Goal: Find specific page/section: Find specific page/section

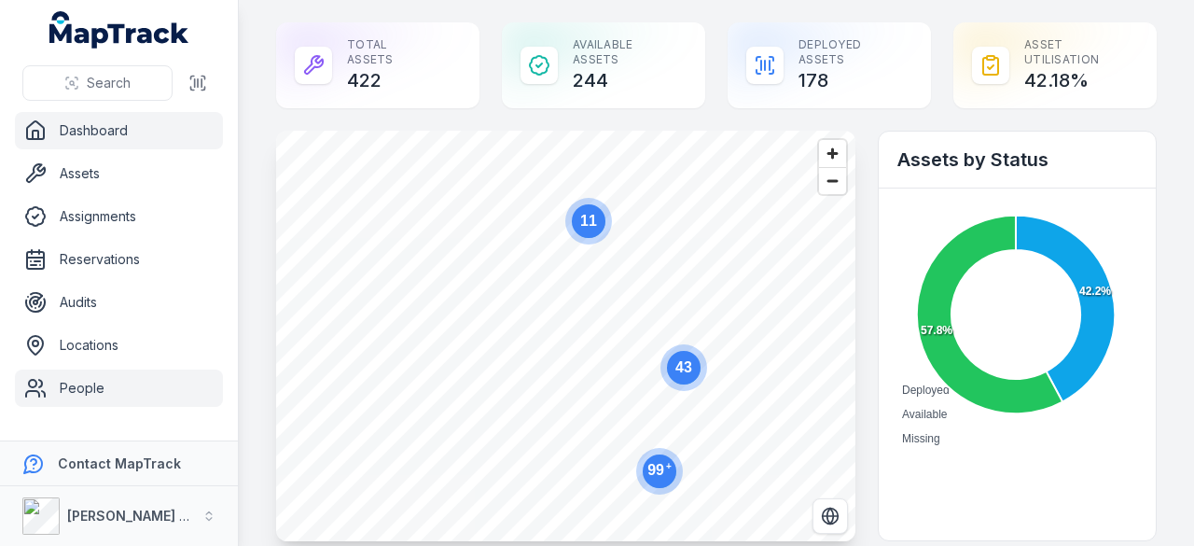
click at [77, 381] on link "People" at bounding box center [119, 387] width 208 height 37
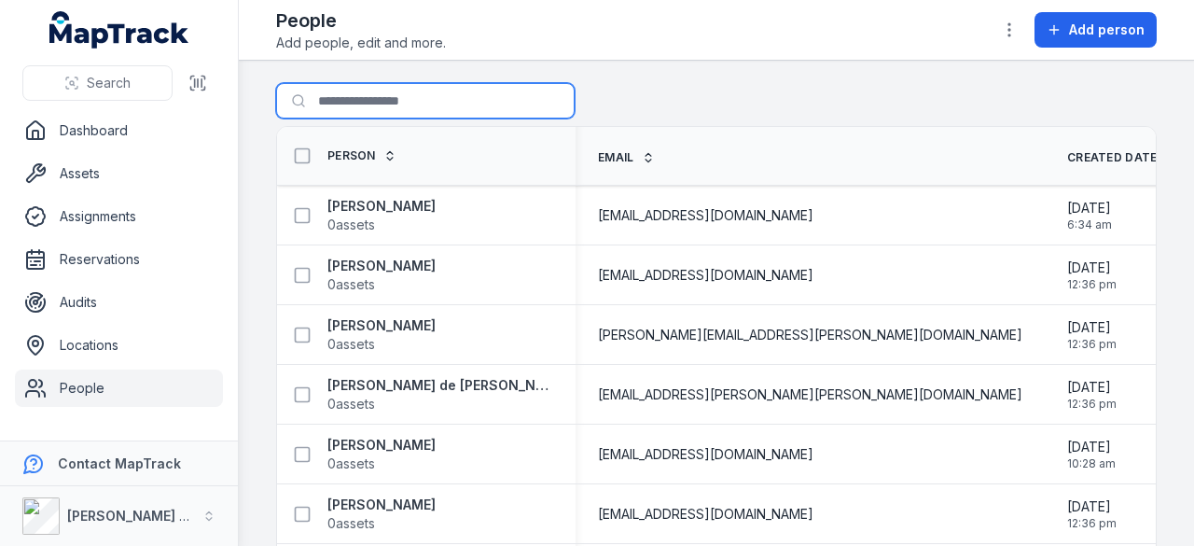
click at [356, 107] on input "Search for people" at bounding box center [425, 100] width 298 height 35
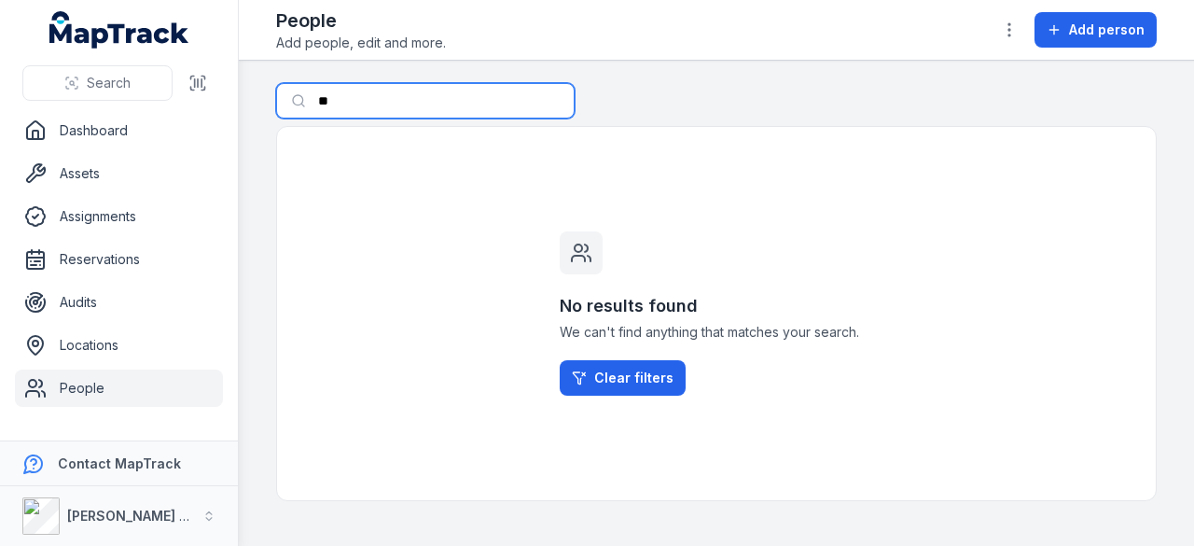
type input "*"
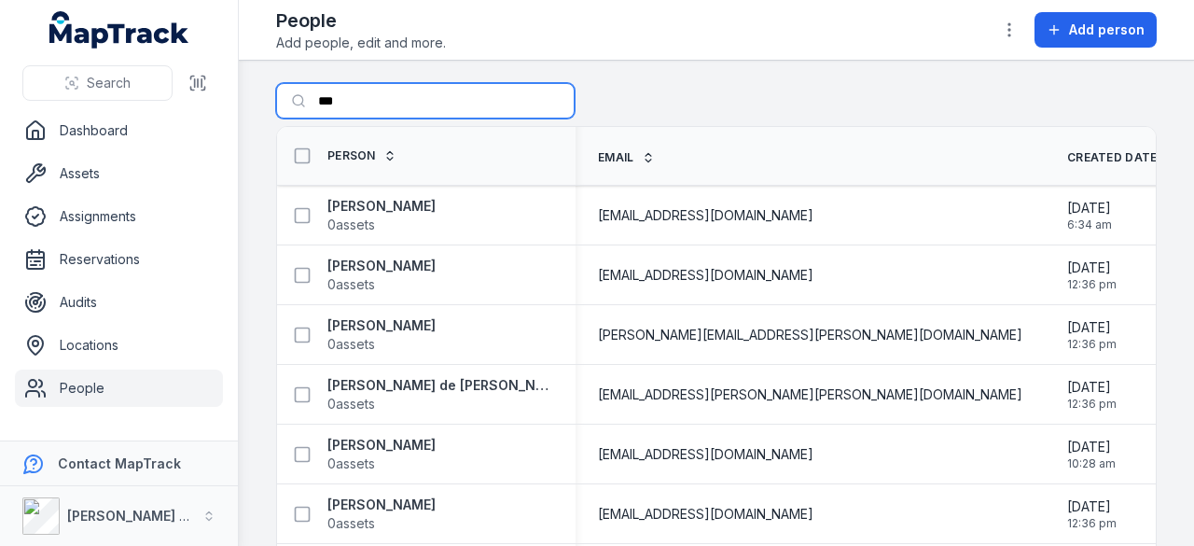
type input "***"
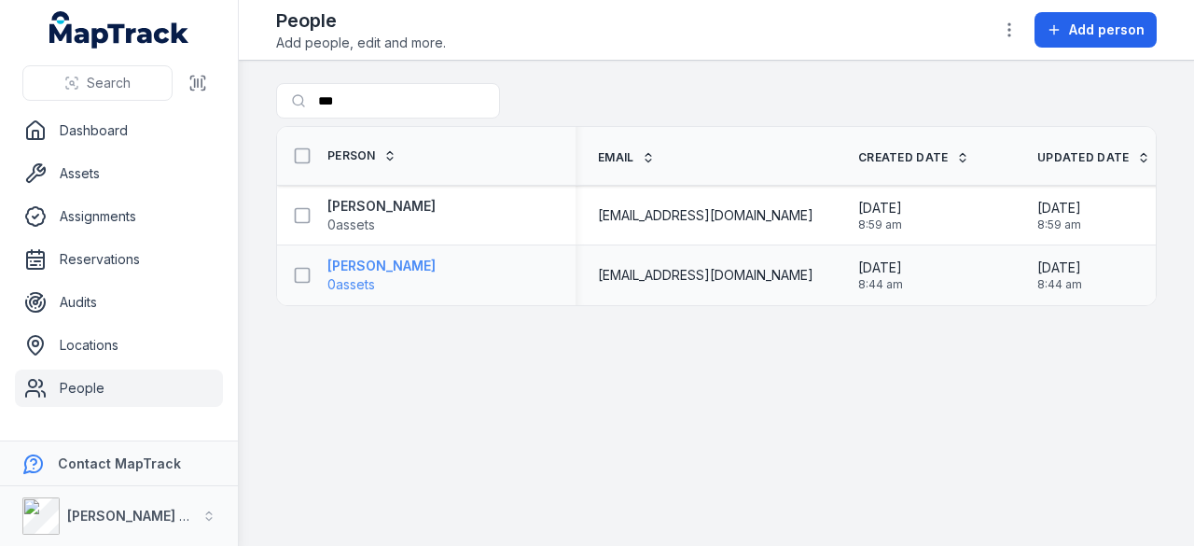
click at [399, 261] on strong "[PERSON_NAME]" at bounding box center [381, 265] width 108 height 19
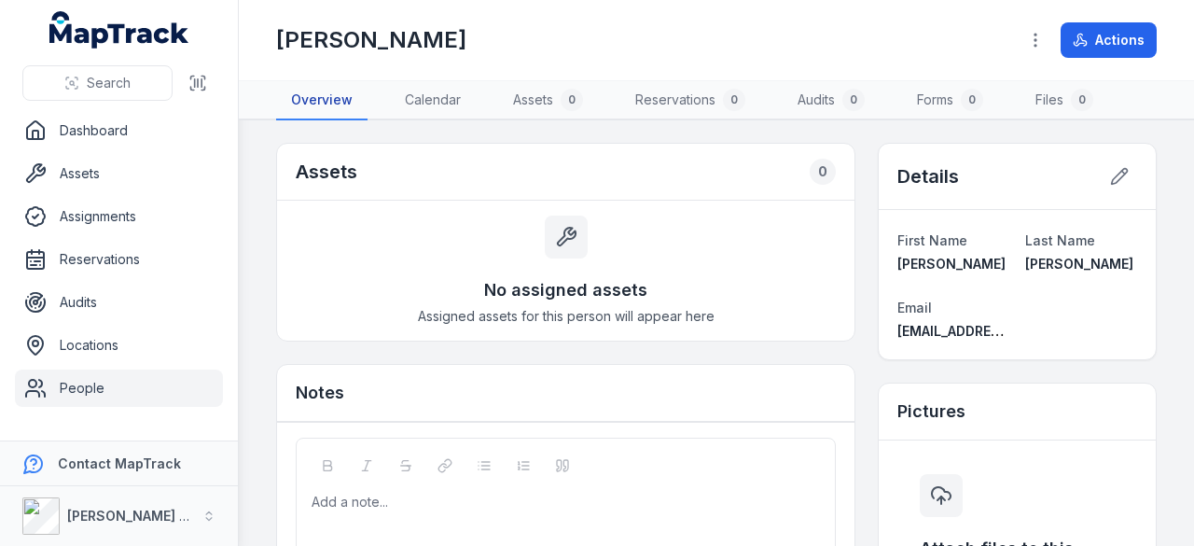
click at [327, 100] on link "Overview" at bounding box center [321, 100] width 91 height 39
click at [114, 89] on span "Search" at bounding box center [109, 83] width 44 height 19
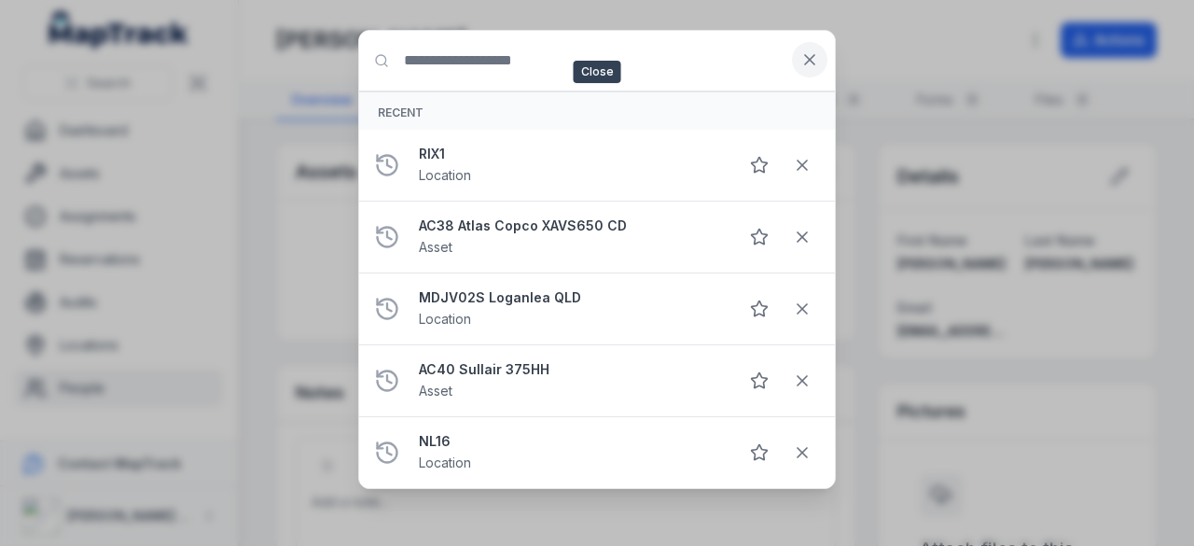
click at [795, 62] on button at bounding box center [809, 59] width 35 height 35
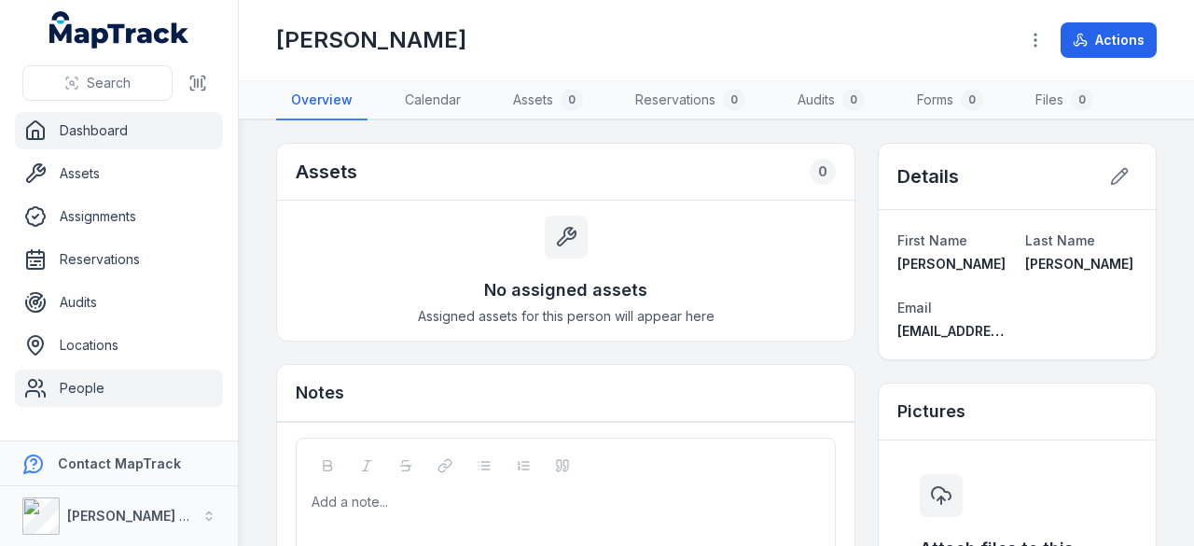
click at [76, 136] on link "Dashboard" at bounding box center [119, 130] width 208 height 37
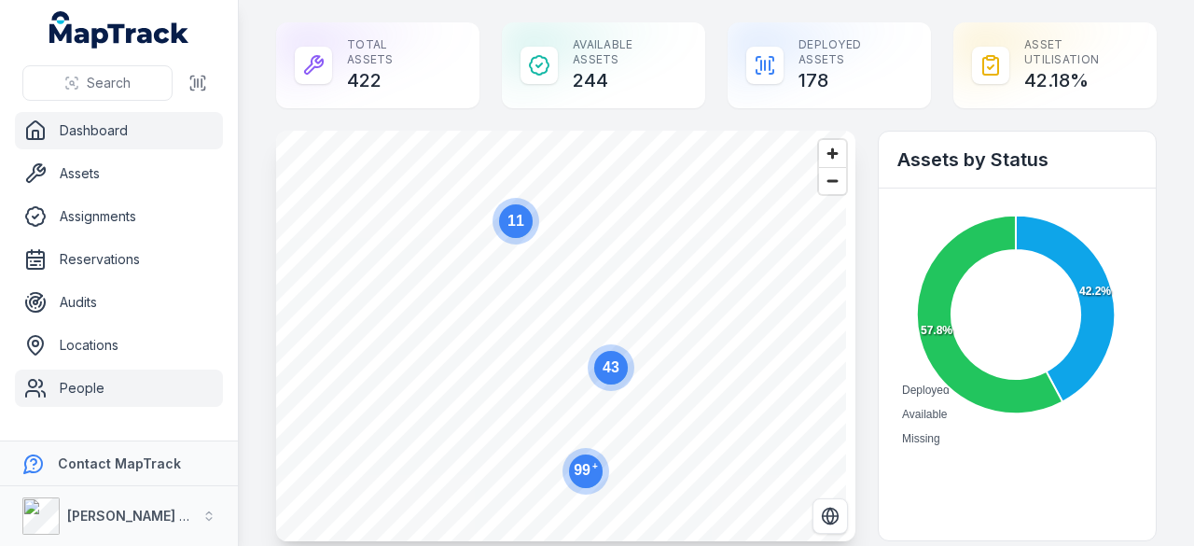
click at [65, 394] on link "People" at bounding box center [119, 387] width 208 height 37
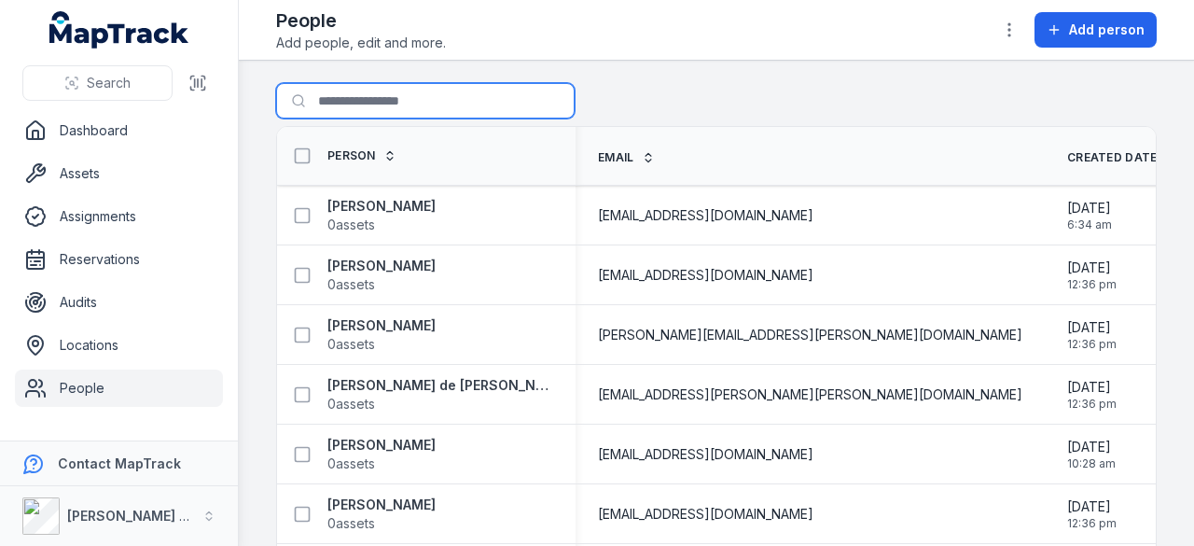
click at [380, 104] on input "Search for people" at bounding box center [425, 100] width 298 height 35
type input "*******"
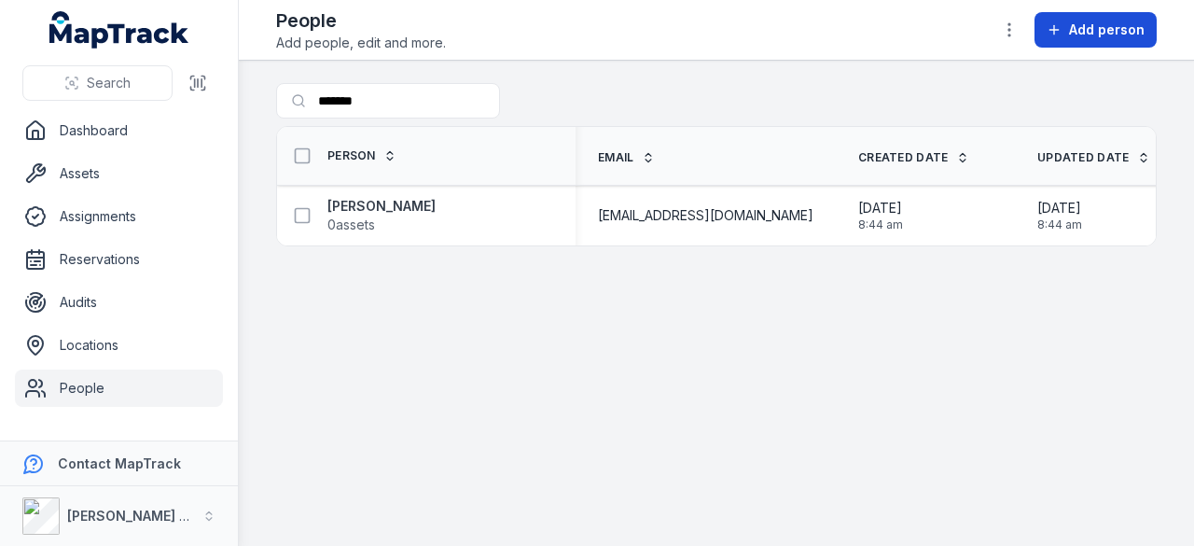
click at [1086, 29] on span "Add person" at bounding box center [1107, 30] width 76 height 19
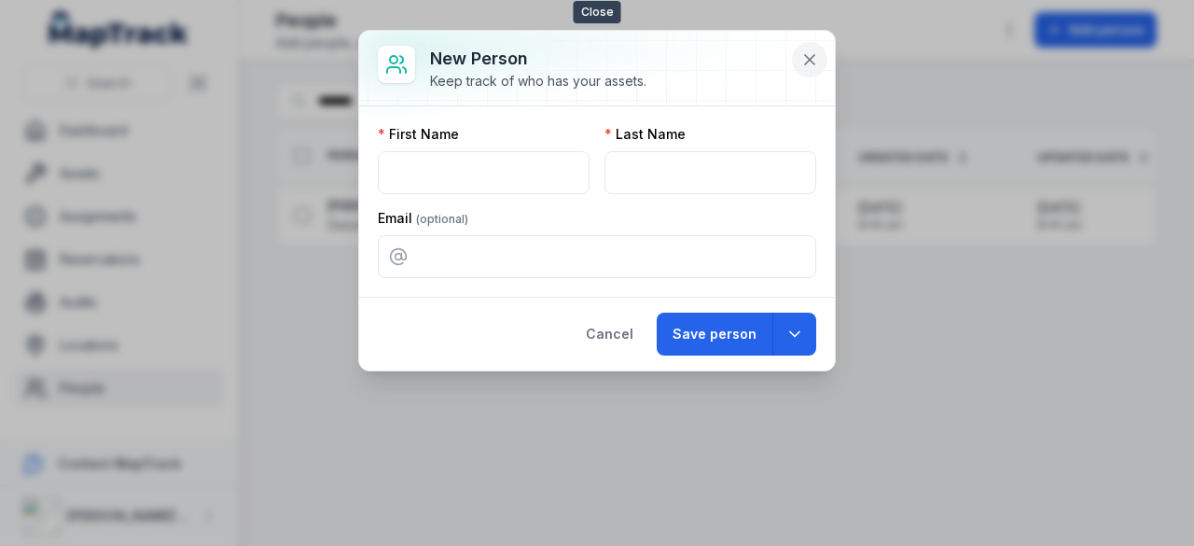
click at [810, 61] on icon at bounding box center [809, 59] width 19 height 19
